Goal: Task Accomplishment & Management: Use online tool/utility

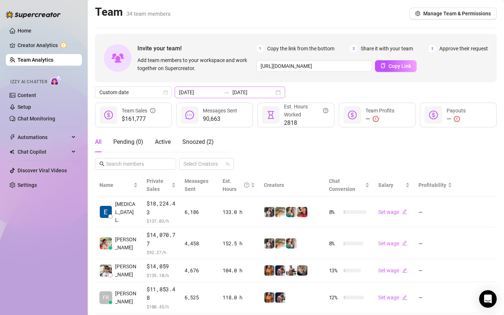
click at [224, 95] on icon "swap-right" at bounding box center [227, 93] width 6 height 6
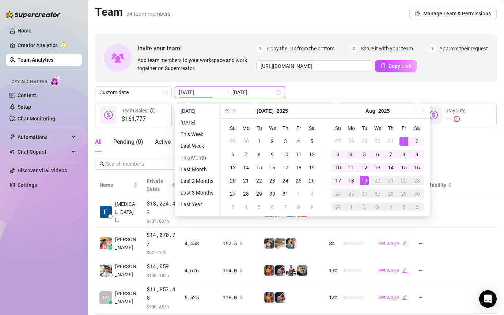
type input "[DATE]"
click at [366, 179] on div "19" at bounding box center [364, 180] width 9 height 9
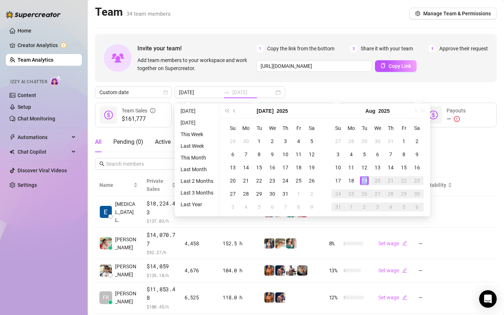
click at [366, 179] on div "19" at bounding box center [364, 180] width 9 height 9
click at [366, 179] on div "Chat Conversion" at bounding box center [349, 185] width 41 height 16
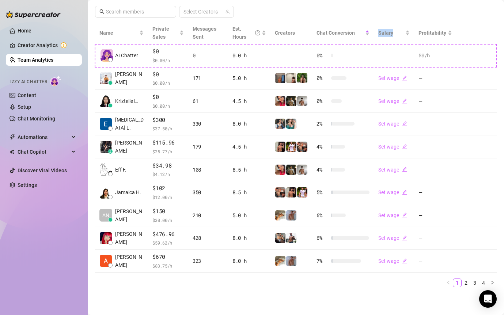
scroll to position [152, 0]
click at [467, 284] on link "2" at bounding box center [466, 283] width 8 height 8
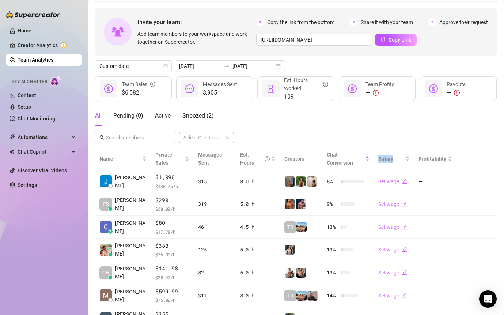
scroll to position [35, 0]
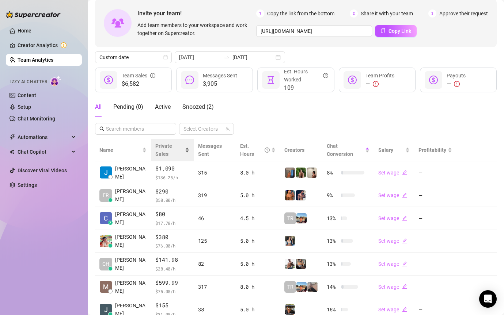
click at [185, 151] on div "Private Sales" at bounding box center [172, 150] width 34 height 16
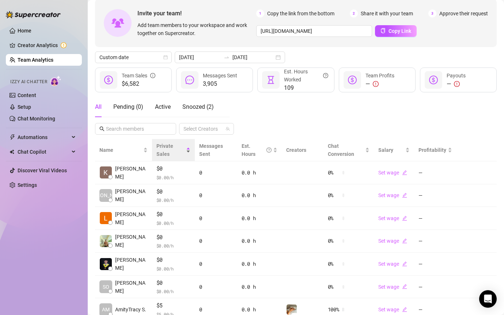
click at [185, 154] on div "Private Sales" at bounding box center [173, 150] width 34 height 16
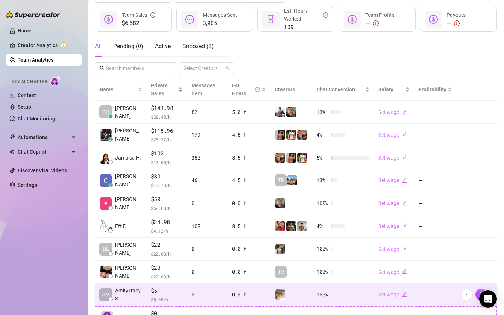
scroll to position [152, 0]
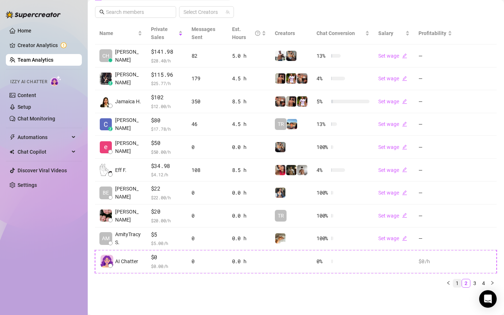
click at [456, 281] on link "1" at bounding box center [457, 283] width 8 height 8
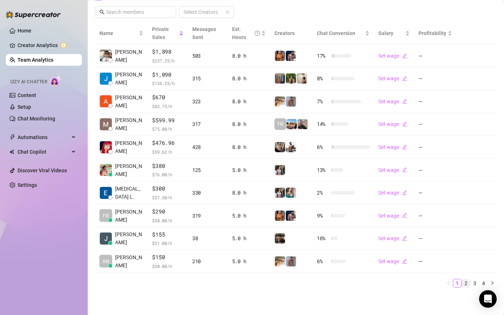
click at [467, 282] on link "2" at bounding box center [466, 283] width 8 height 8
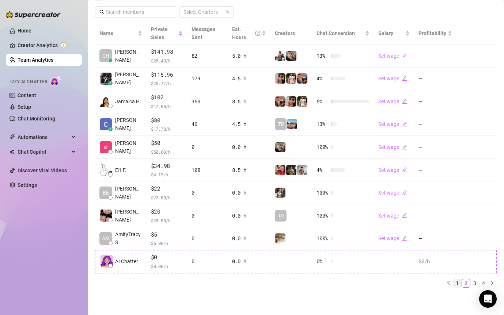
click at [454, 283] on link "1" at bounding box center [457, 283] width 8 height 8
